Goal: Navigation & Orientation: Find specific page/section

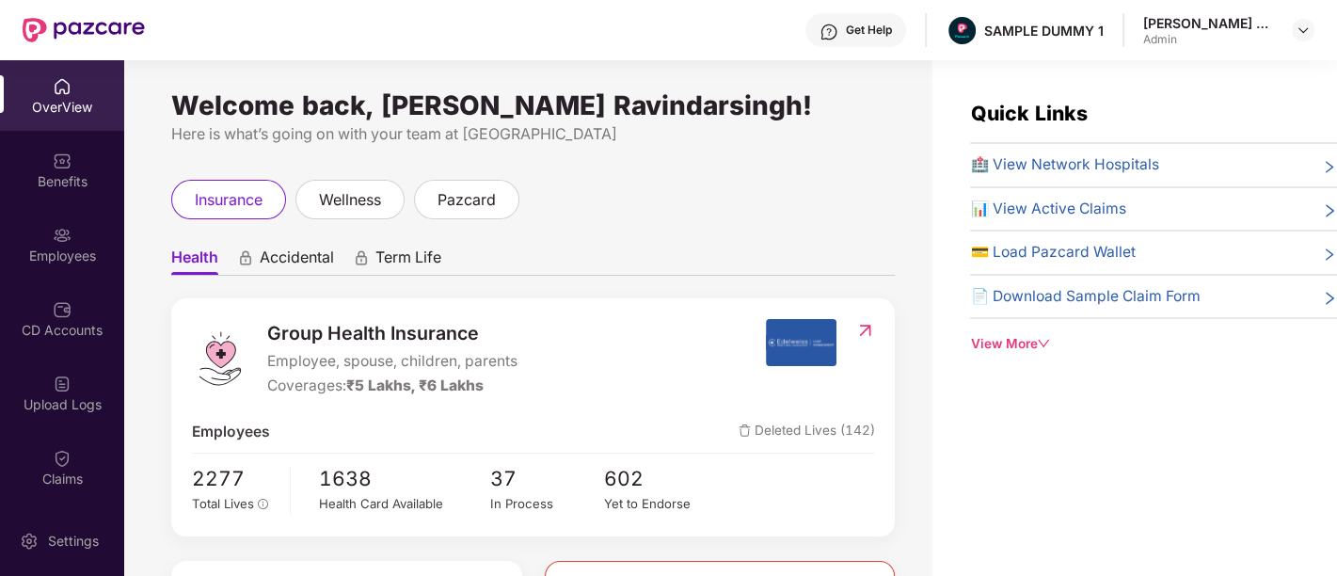
click at [595, 98] on div "Welcome back, [PERSON_NAME] Ravindarsingh!" at bounding box center [532, 105] width 723 height 15
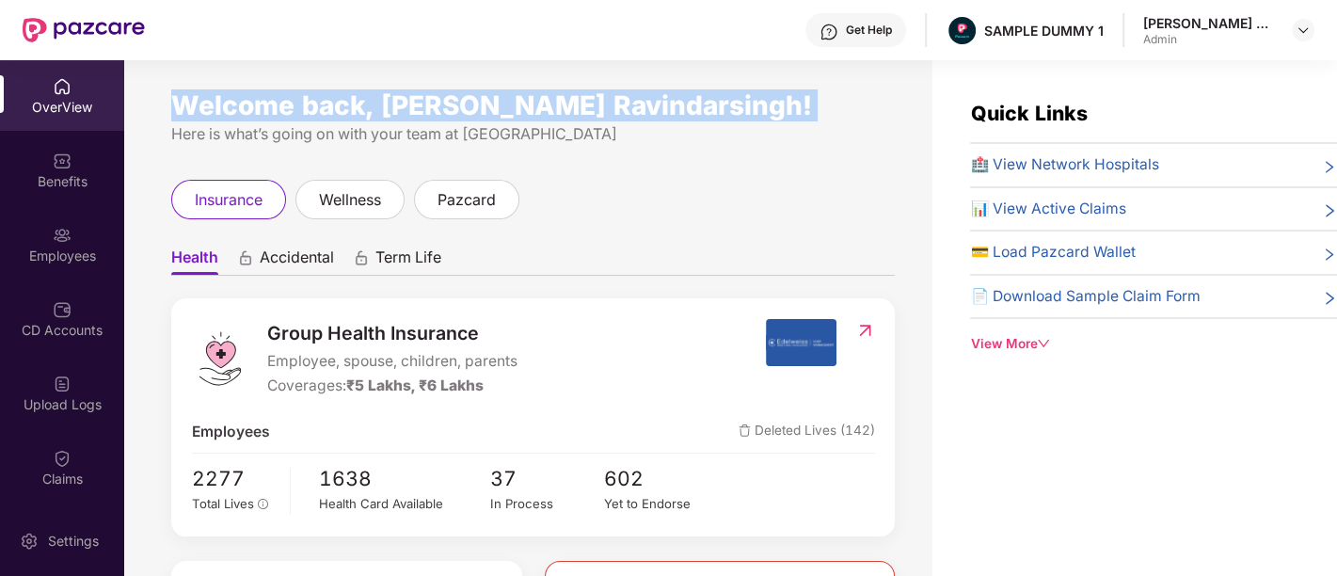
click at [595, 98] on div "Welcome back, [PERSON_NAME] Ravindarsingh!" at bounding box center [532, 105] width 723 height 15
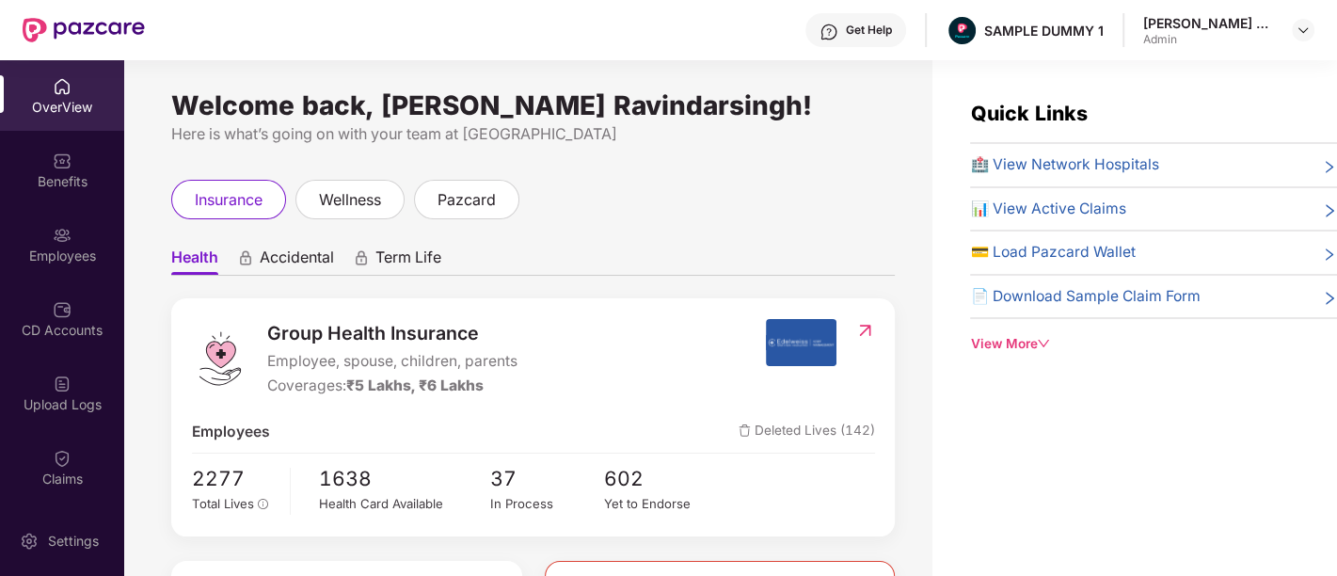
click at [595, 98] on div "Welcome back, [PERSON_NAME] Ravindarsingh!" at bounding box center [532, 105] width 723 height 15
